Goal: Task Accomplishment & Management: Complete application form

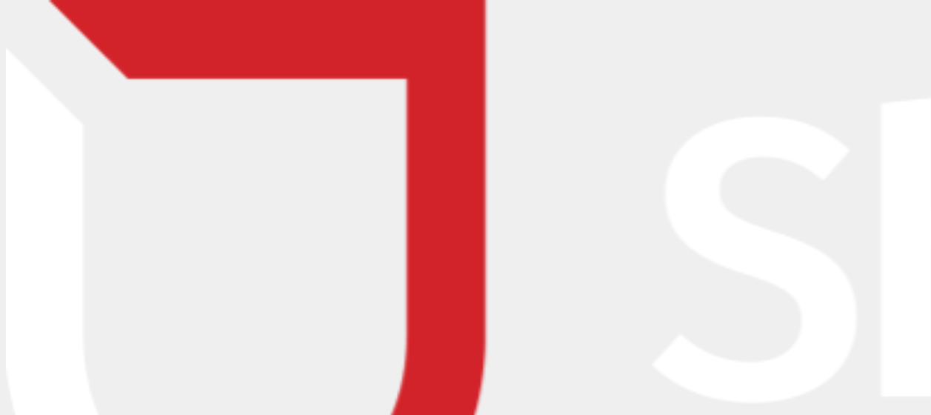
scroll to position [76, 0]
type input "[PERSON_NAME]"
type input "[PERSON_NAME][EMAIL_ADDRESS][DOMAIN_NAME]"
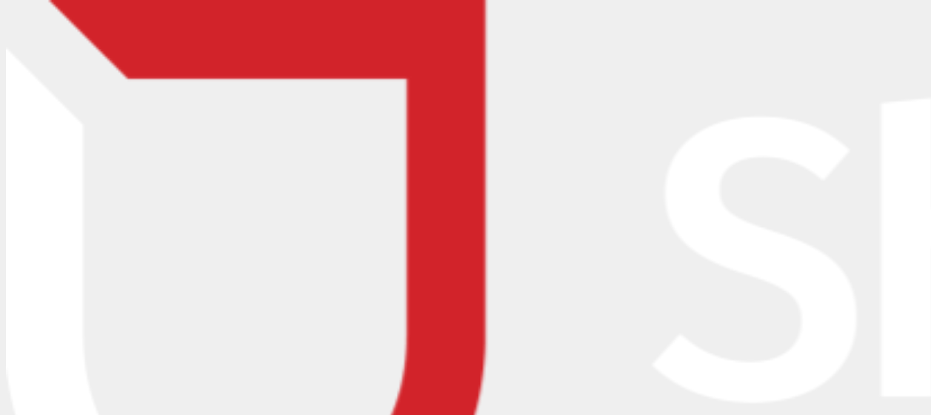
type input "0272598226"
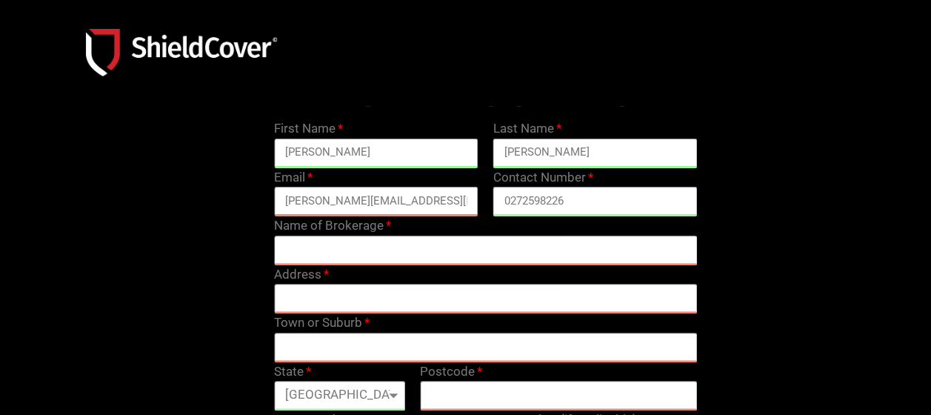
click at [339, 242] on input "text" at bounding box center [486, 251] width 424 height 30
type input "Befor"
click at [290, 292] on input "text" at bounding box center [486, 299] width 424 height 30
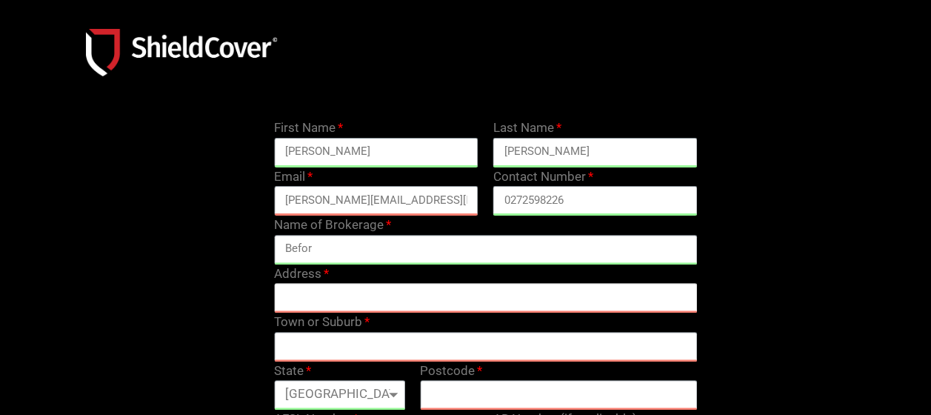
scroll to position [158, 0]
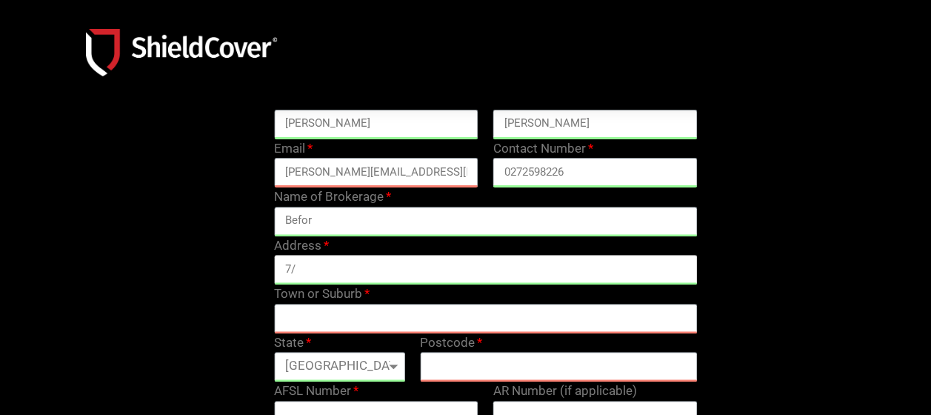
type input "7"
type input "[STREET_ADDRESS]"
click at [301, 313] on input "text" at bounding box center [486, 319] width 424 height 30
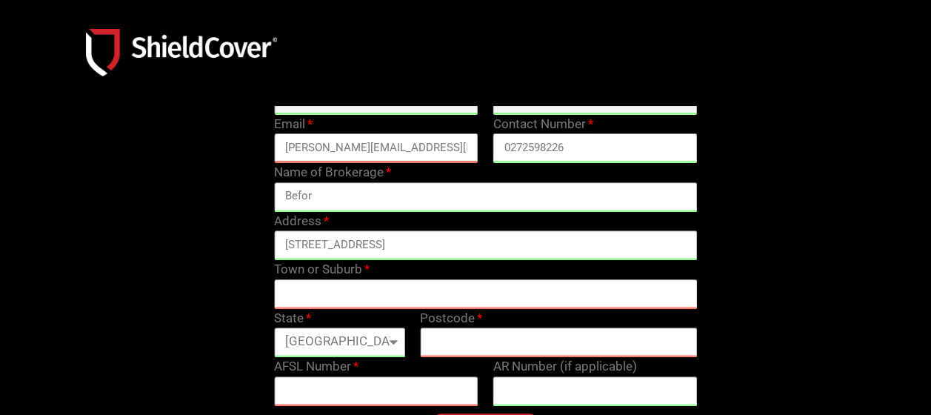
scroll to position [206, 0]
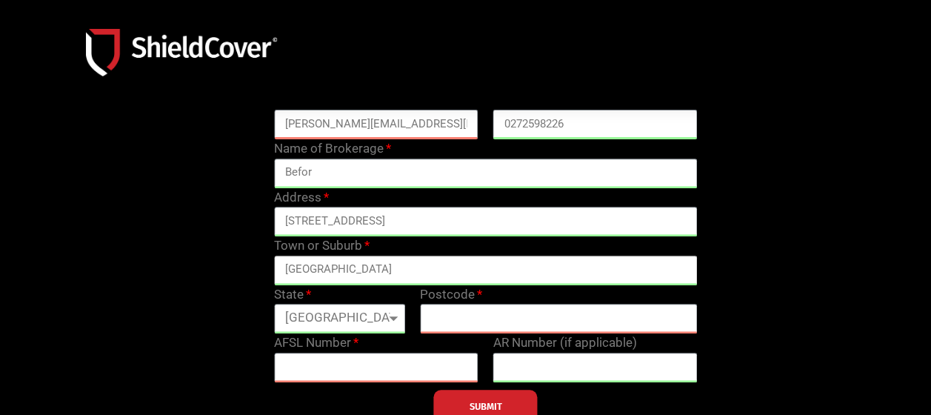
type input "[GEOGRAPHIC_DATA]"
click at [309, 314] on select "[GEOGRAPHIC_DATA] [GEOGRAPHIC_DATA] [GEOGRAPHIC_DATA] [GEOGRAPHIC_DATA] [GEOGRA…" at bounding box center [339, 319] width 131 height 30
select select "[GEOGRAPHIC_DATA]"
click at [274, 304] on select "[GEOGRAPHIC_DATA] [GEOGRAPHIC_DATA] [GEOGRAPHIC_DATA] [GEOGRAPHIC_DATA] [GEOGRA…" at bounding box center [339, 319] width 131 height 30
click at [576, 316] on input "text" at bounding box center [558, 319] width 277 height 30
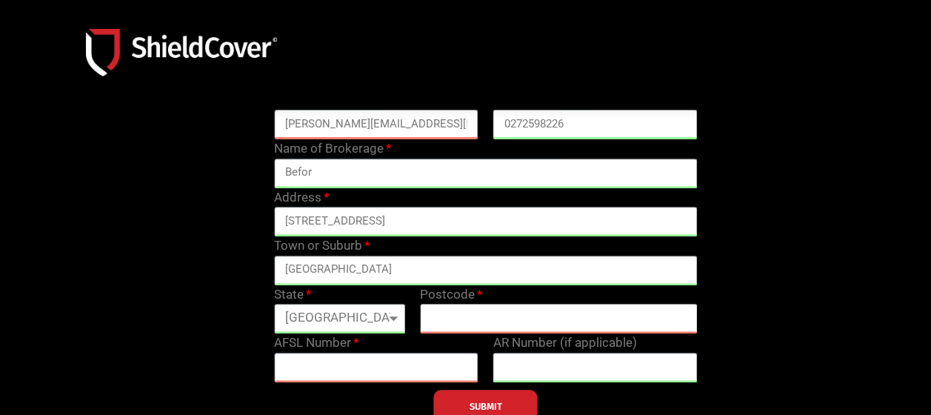
scroll to position [255, 0]
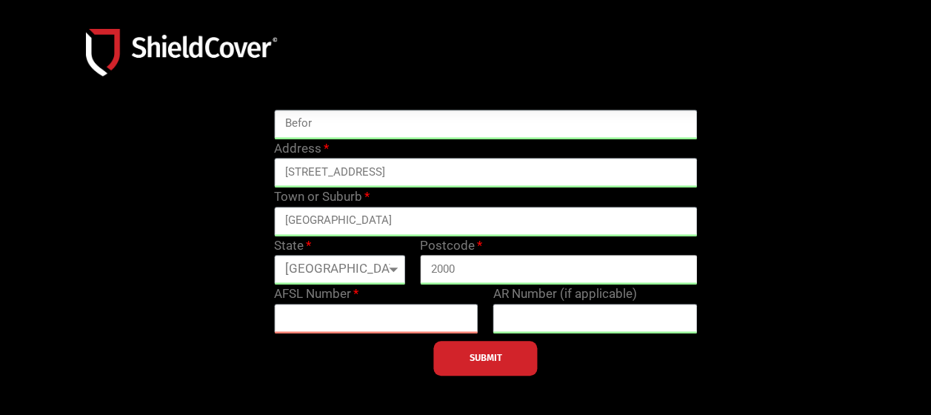
type input "2000"
click at [858, 273] on div "BROKER REGISTRATION First Name [PERSON_NAME] Last Name [PERSON_NAME] Email [PER…" at bounding box center [485, 161] width 877 height 430
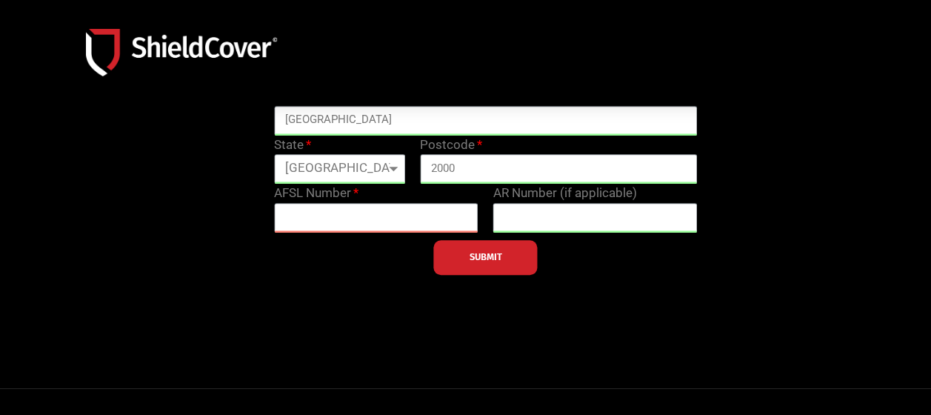
scroll to position [353, 0]
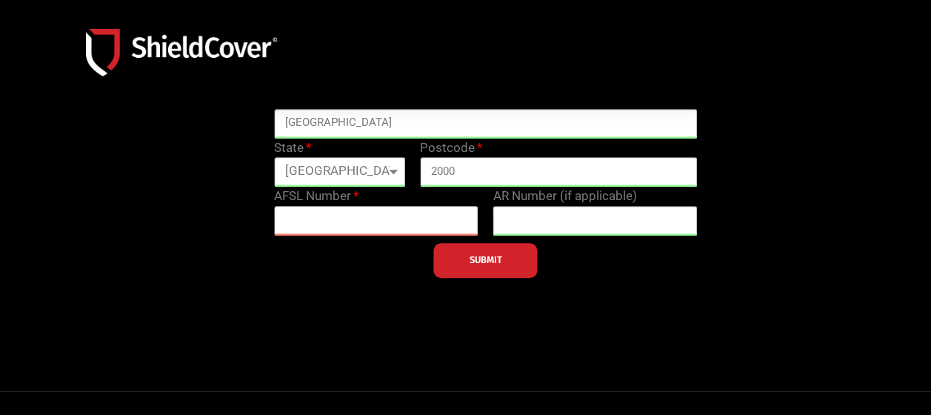
click at [371, 225] on input "text" at bounding box center [376, 221] width 204 height 30
paste input "460382"
type input "460382"
click at [615, 227] on input "text" at bounding box center [595, 221] width 204 height 30
paste input "1309635"
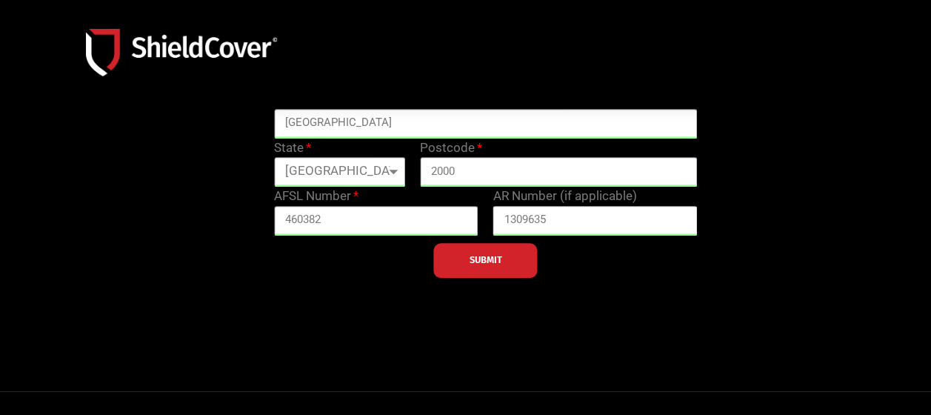
type input "1309635"
click at [722, 278] on div at bounding box center [485, 63] width 891 height 445
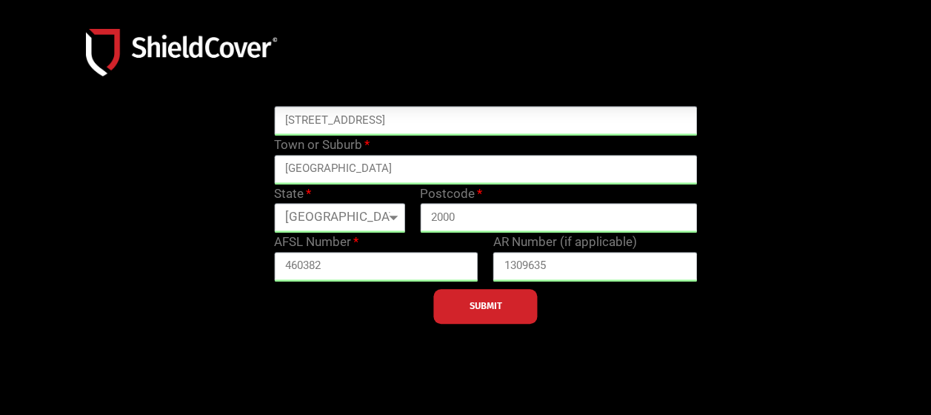
scroll to position [333, 0]
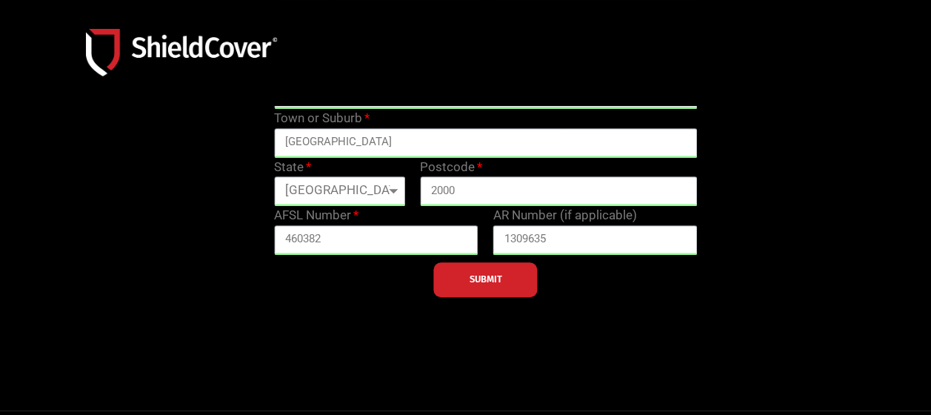
click at [470, 278] on span "SUBMIT" at bounding box center [486, 279] width 33 height 3
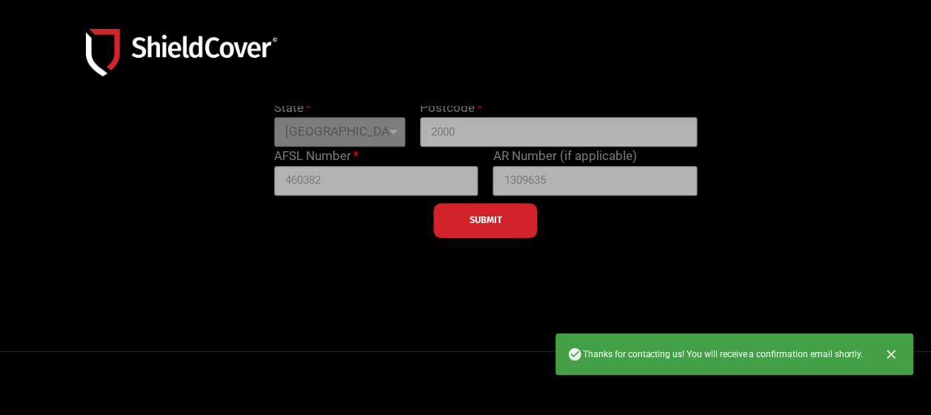
scroll to position [394, 0]
